Goal: Find specific page/section: Find specific page/section

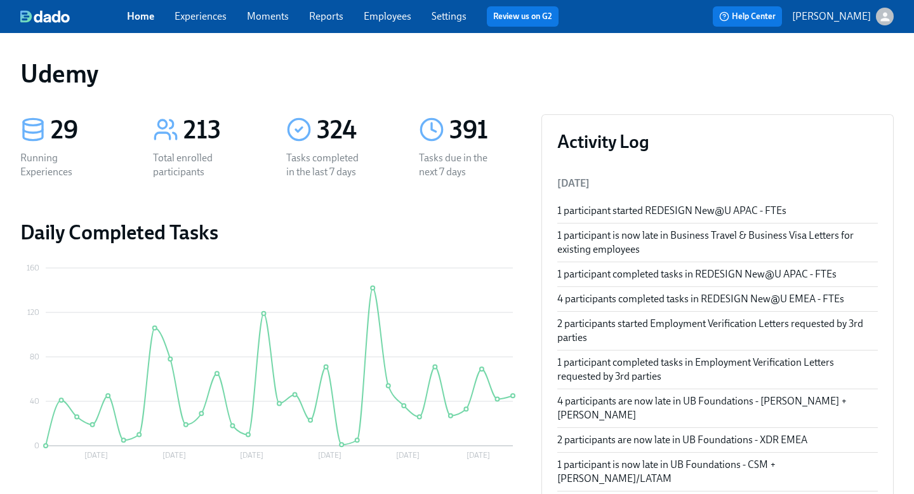
click at [213, 15] on link "Experiences" at bounding box center [201, 16] width 52 height 12
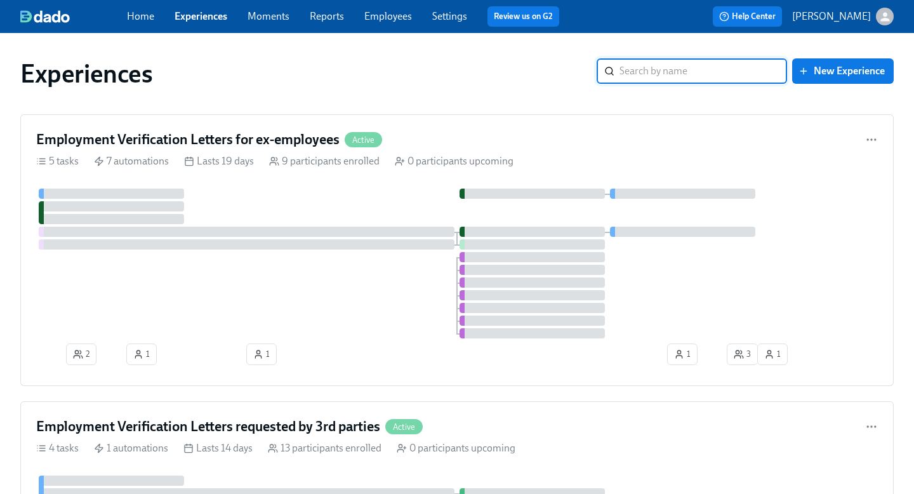
click at [649, 75] on input "search" at bounding box center [704, 70] width 168 height 25
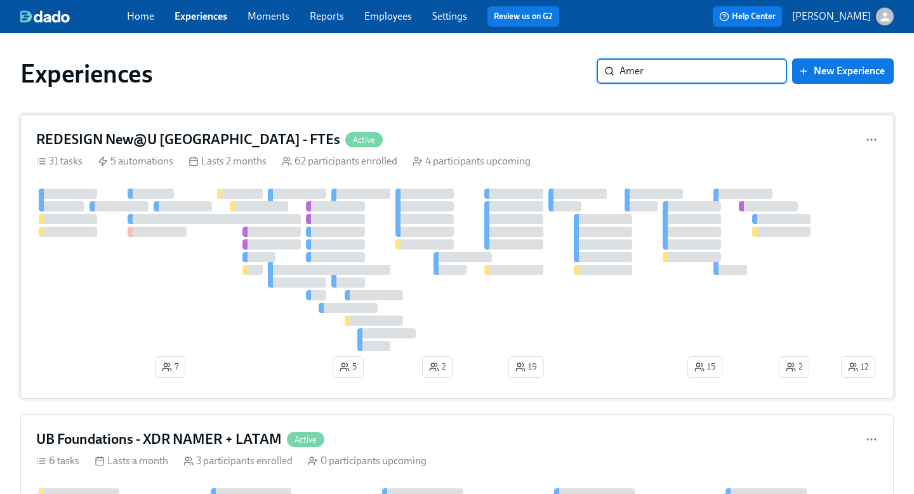
type input "Amer"
click at [213, 133] on h4 "REDESIGN New@U [GEOGRAPHIC_DATA] - FTEs" at bounding box center [188, 139] width 304 height 19
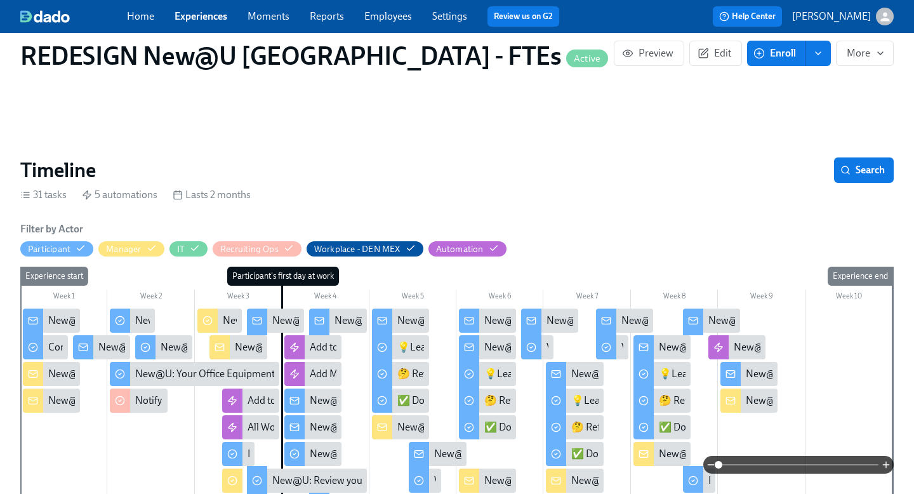
scroll to position [217, 0]
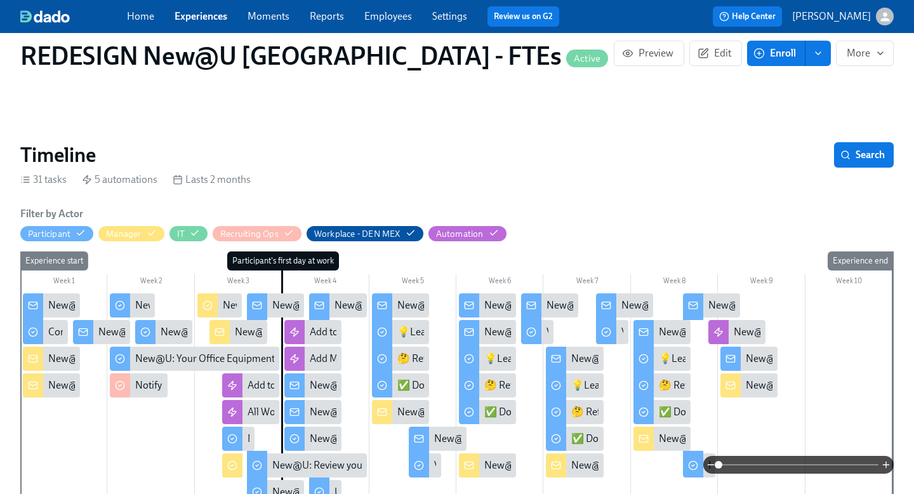
click at [67, 352] on div "New@U: Congratulations on your new hire! 👏" at bounding box center [150, 359] width 204 height 14
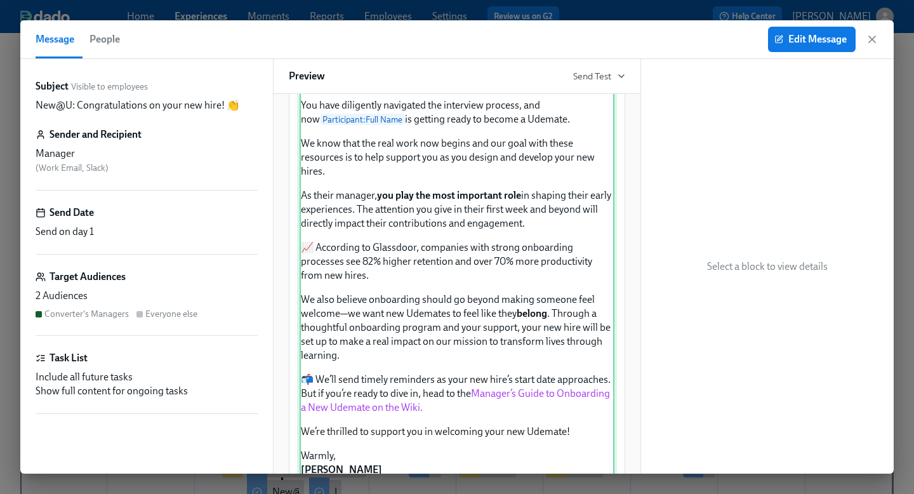
scroll to position [79, 0]
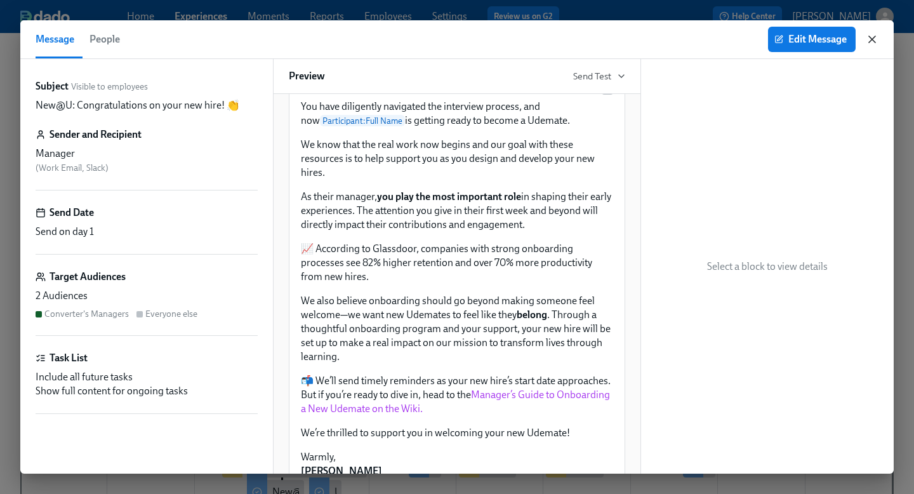
click at [876, 43] on icon "button" at bounding box center [872, 39] width 13 height 13
